Goal: Task Accomplishment & Management: Manage account settings

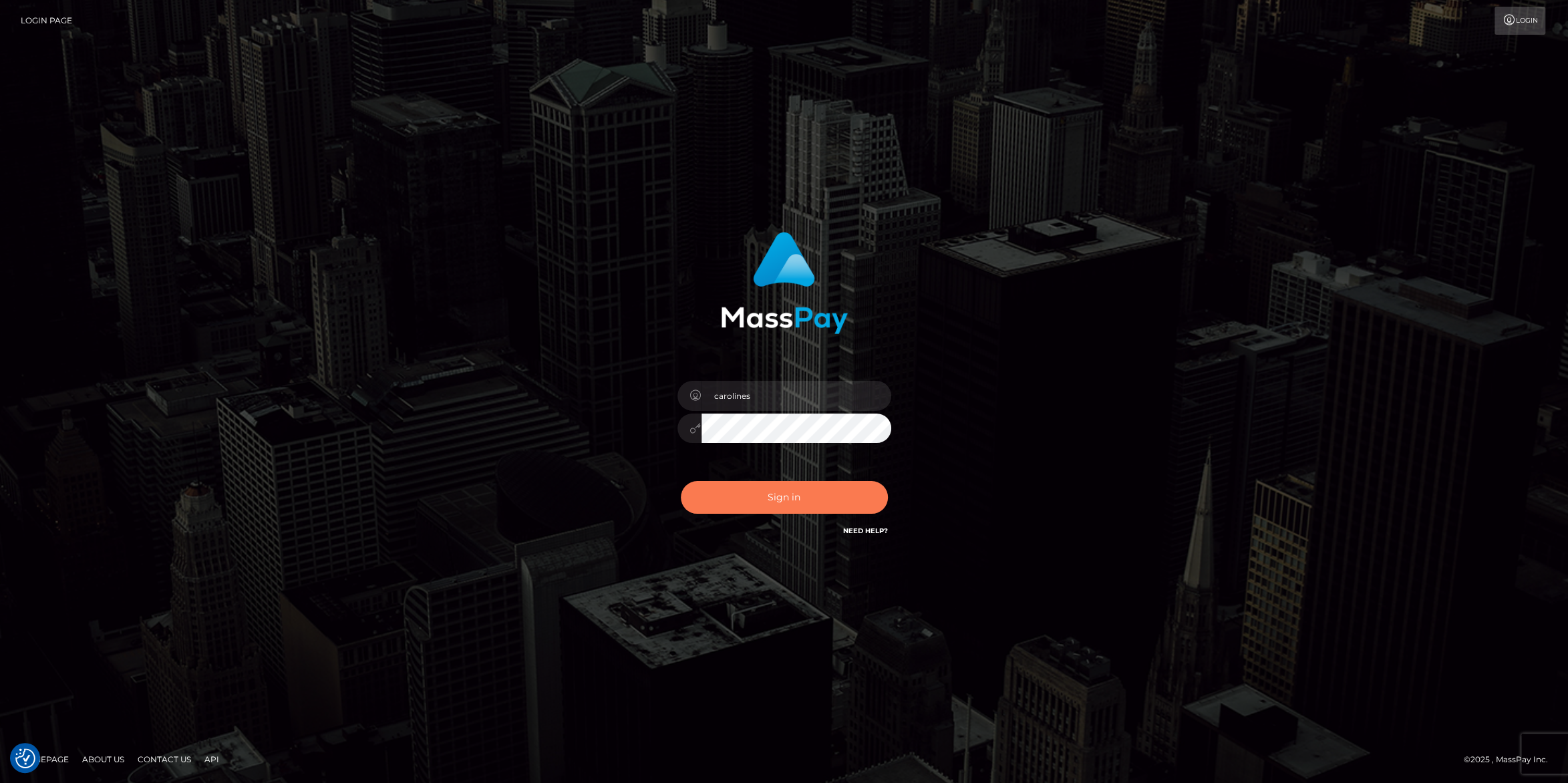
click at [803, 496] on button "Sign in" at bounding box center [784, 498] width 207 height 33
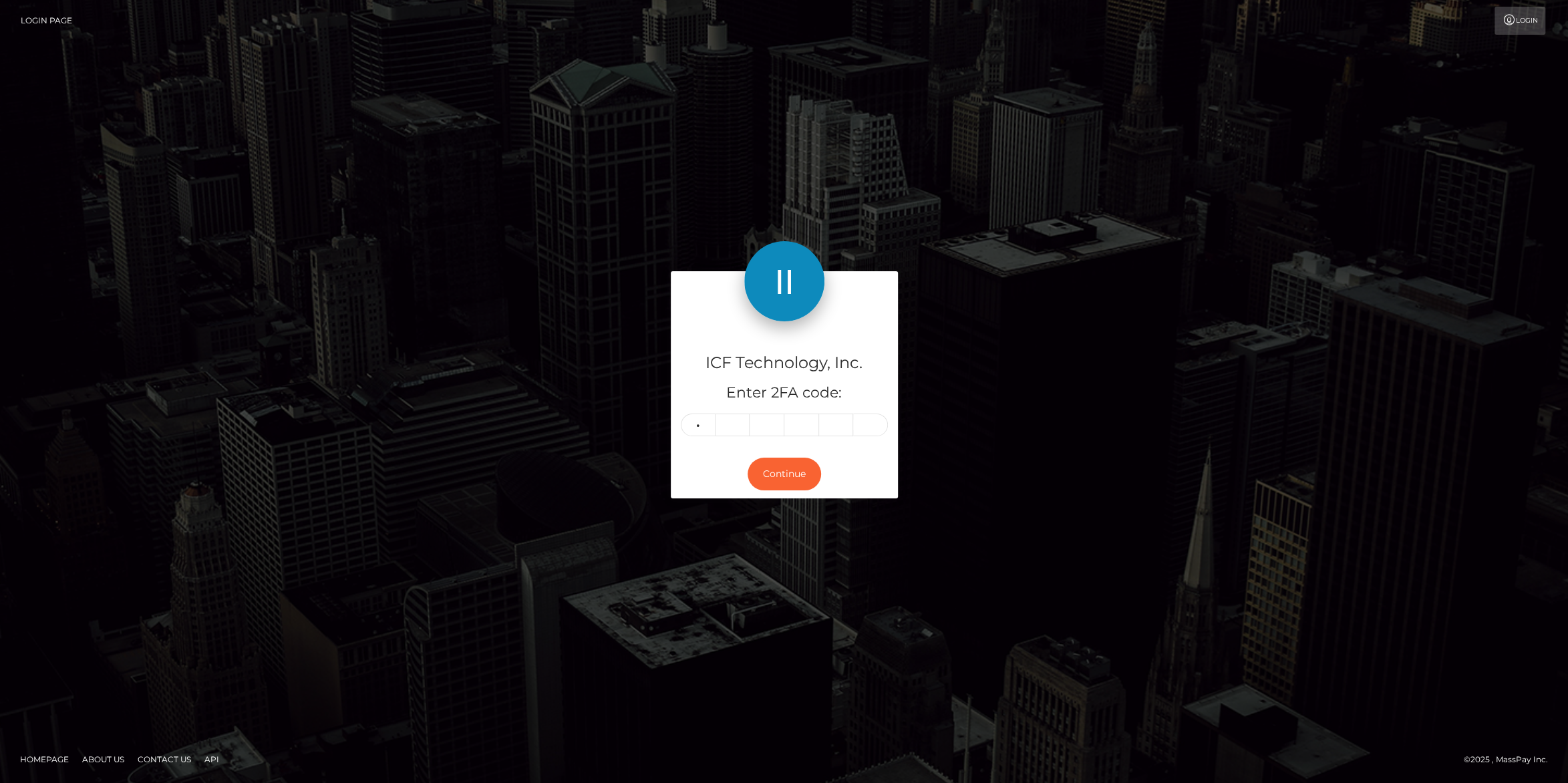
type input "1"
type input "9"
type input "1"
type input "5"
type input "8"
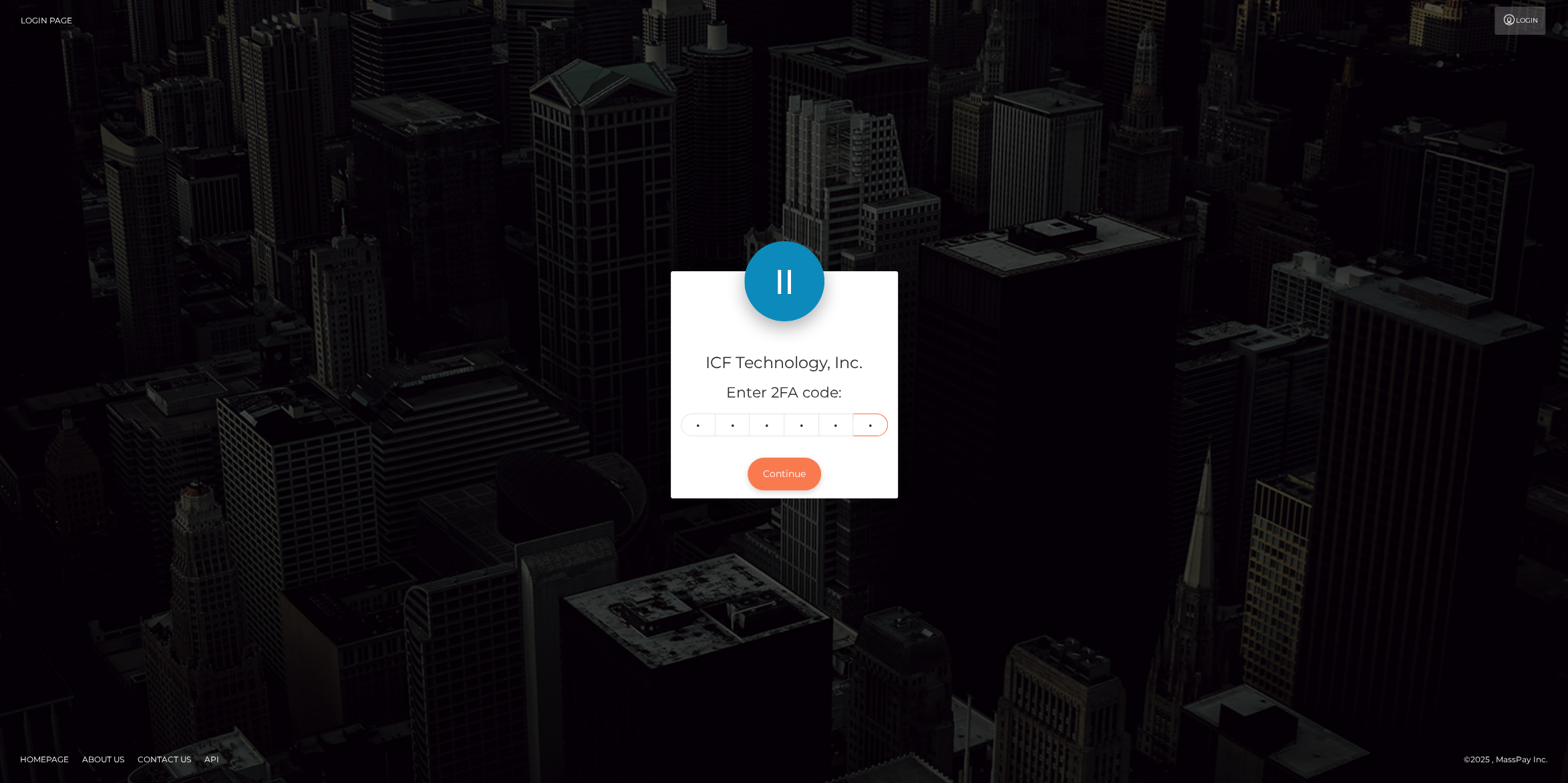
type input "5"
click at [789, 464] on button "Continue" at bounding box center [784, 474] width 73 height 33
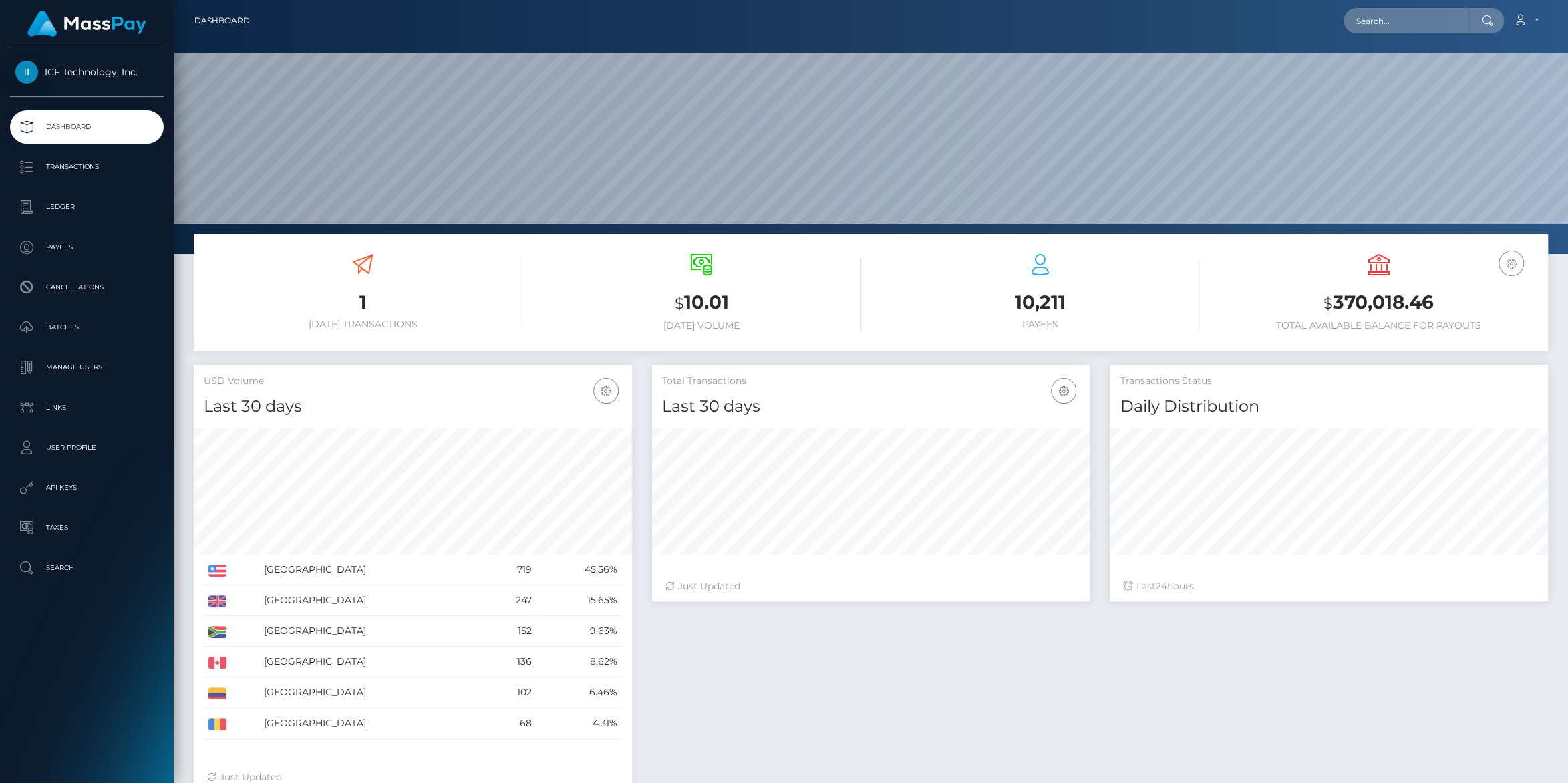
scroll to position [236, 437]
click at [54, 332] on p "Batches" at bounding box center [87, 327] width 143 height 20
